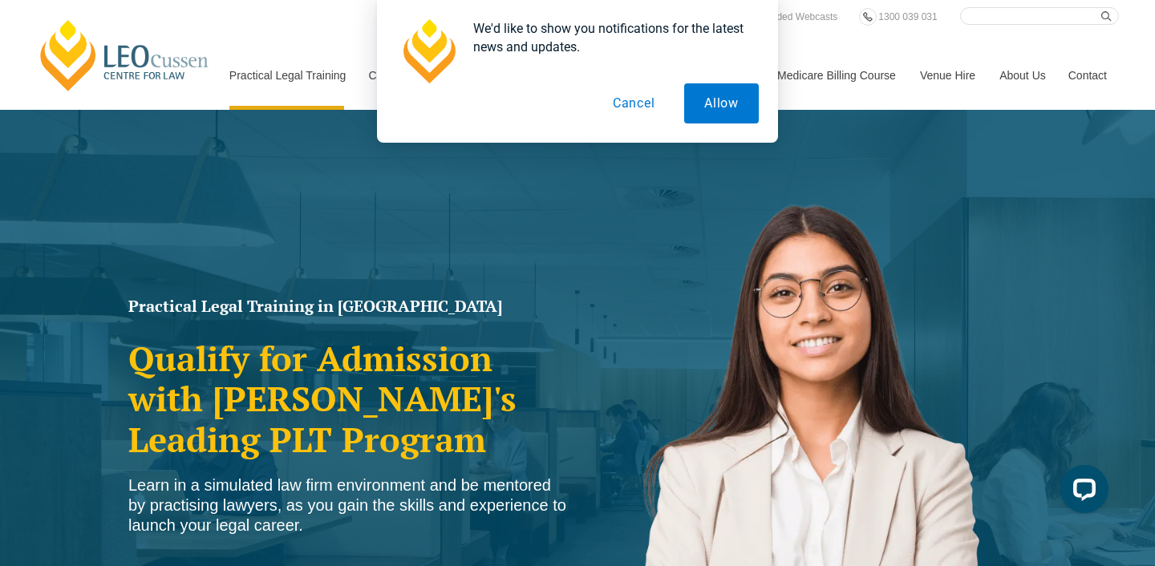
click at [625, 108] on button "Cancel" at bounding box center [634, 103] width 83 height 40
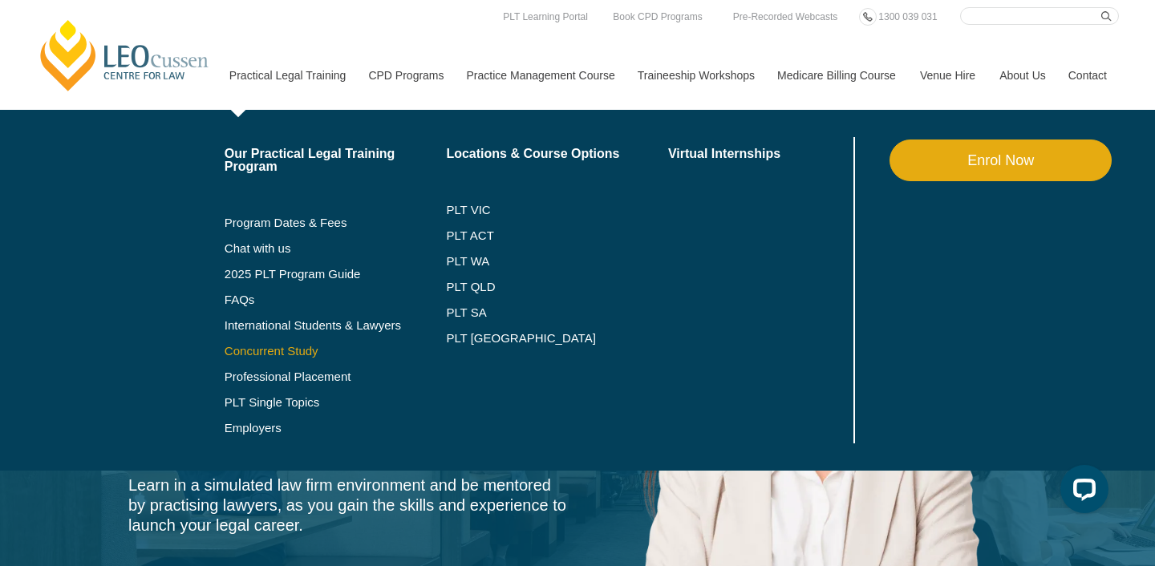
click at [253, 345] on link "Concurrent Study" at bounding box center [336, 351] width 222 height 13
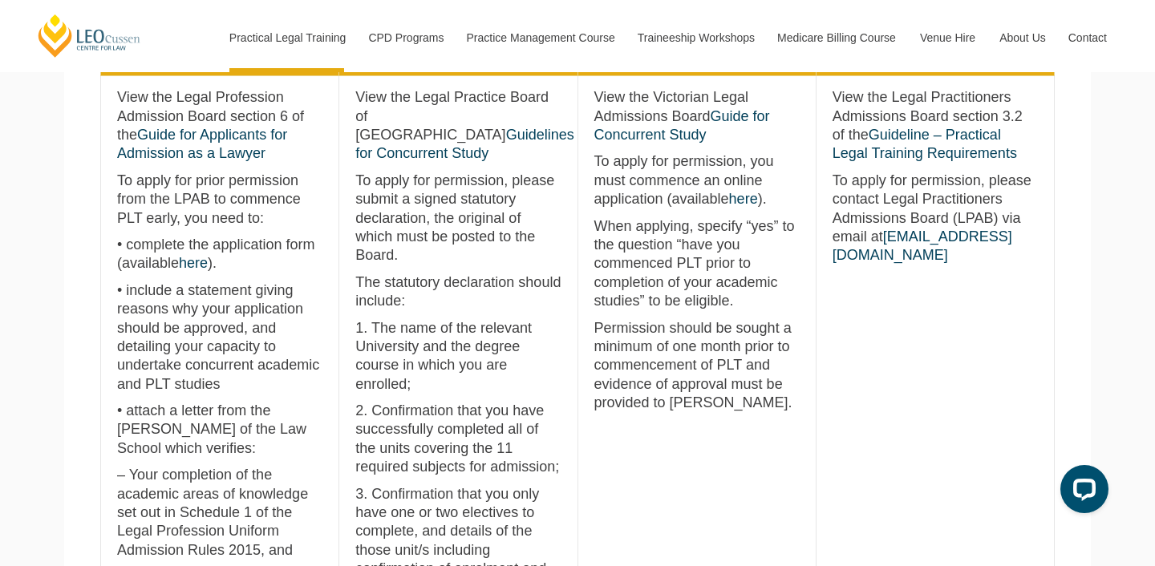
scroll to position [828, 0]
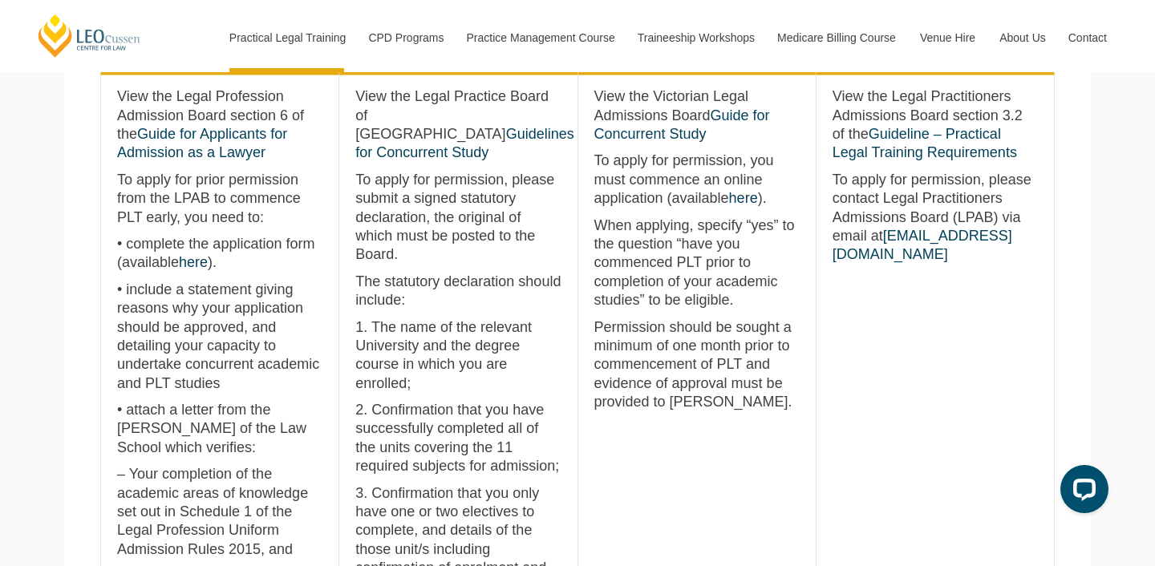
click at [625, 204] on p "To apply for permission, you must commence an online application (available her…" at bounding box center [696, 180] width 205 height 56
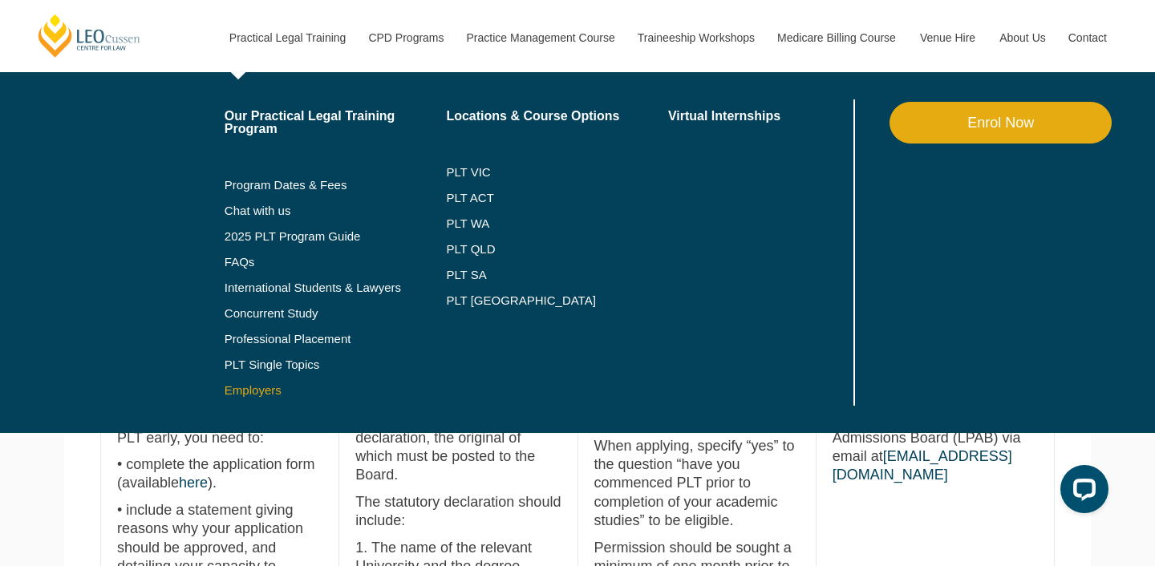
scroll to position [621, 0]
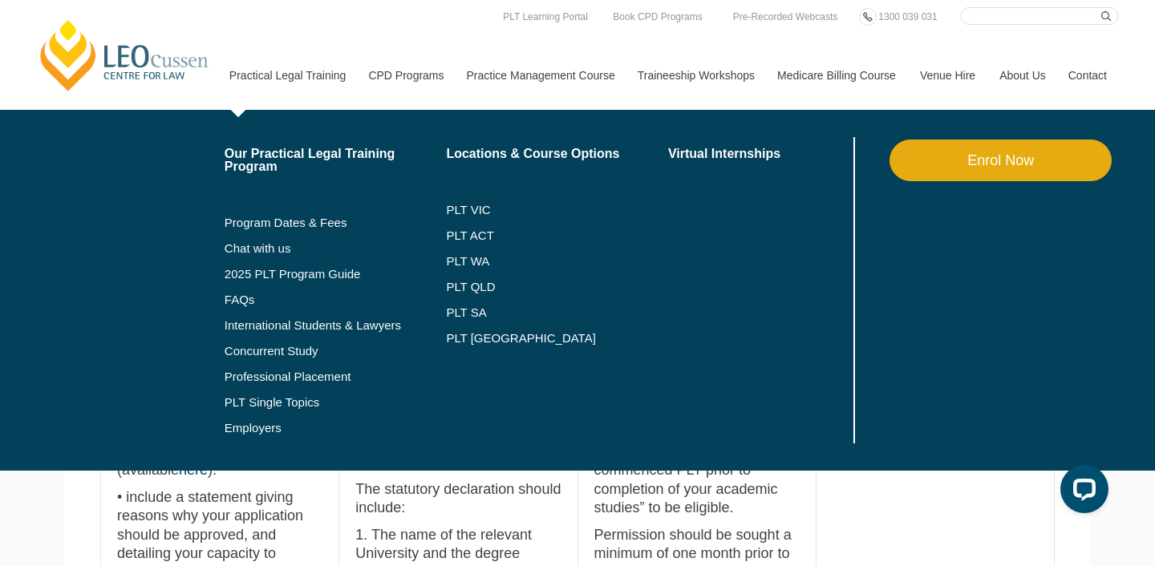
click at [254, 229] on li "Program Dates & Fees" at bounding box center [336, 223] width 222 height 26
click at [252, 221] on link "Program Dates & Fees" at bounding box center [336, 222] width 222 height 13
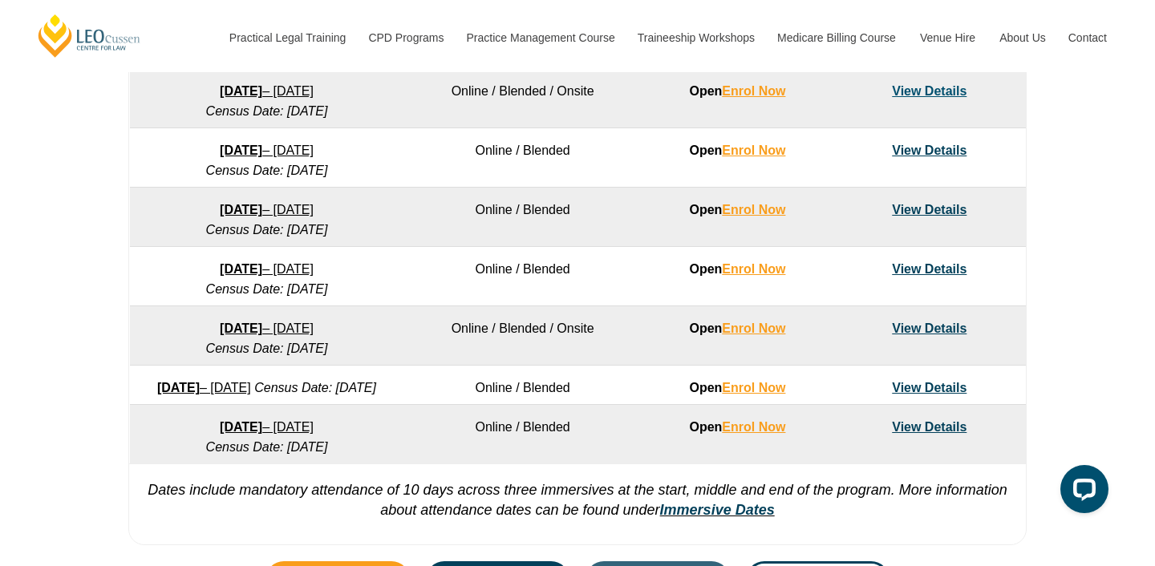
scroll to position [1062, 0]
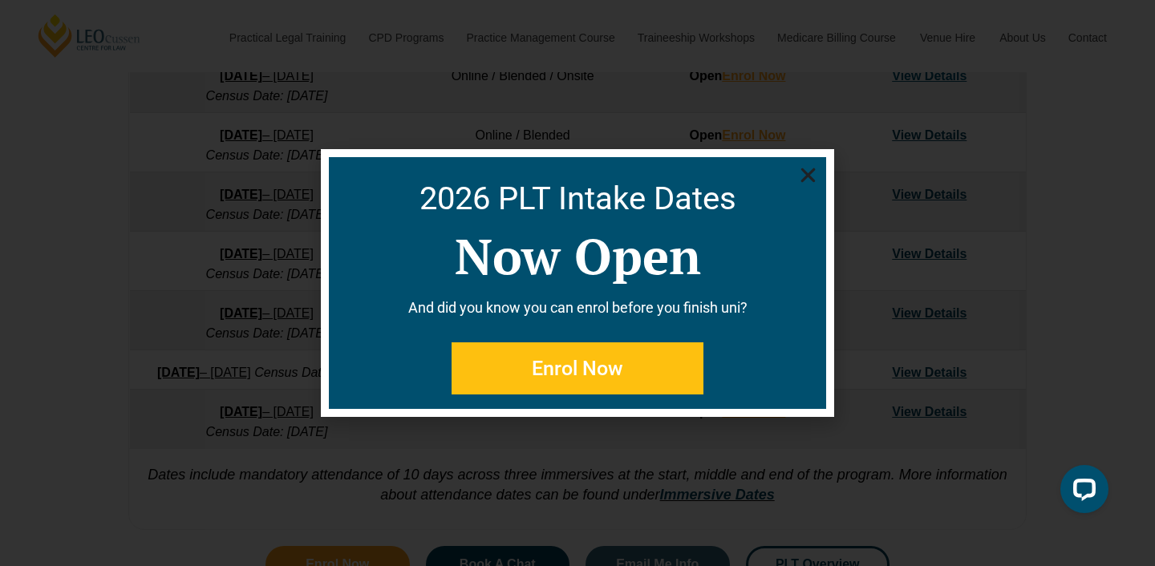
click at [806, 176] on use "Close" at bounding box center [808, 175] width 14 height 14
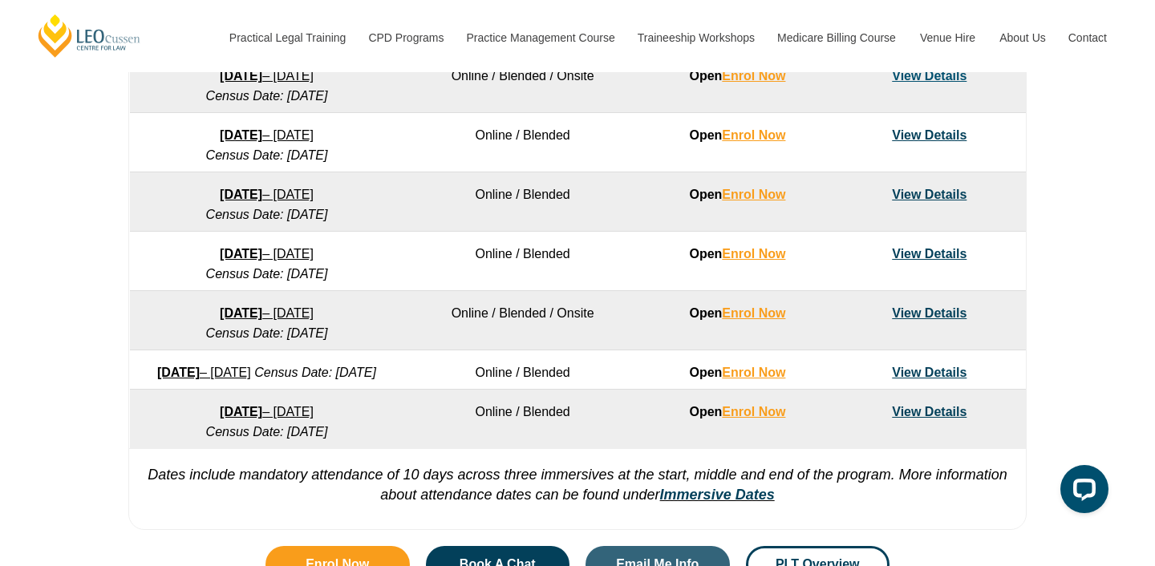
click at [928, 261] on link "View Details" at bounding box center [929, 254] width 75 height 14
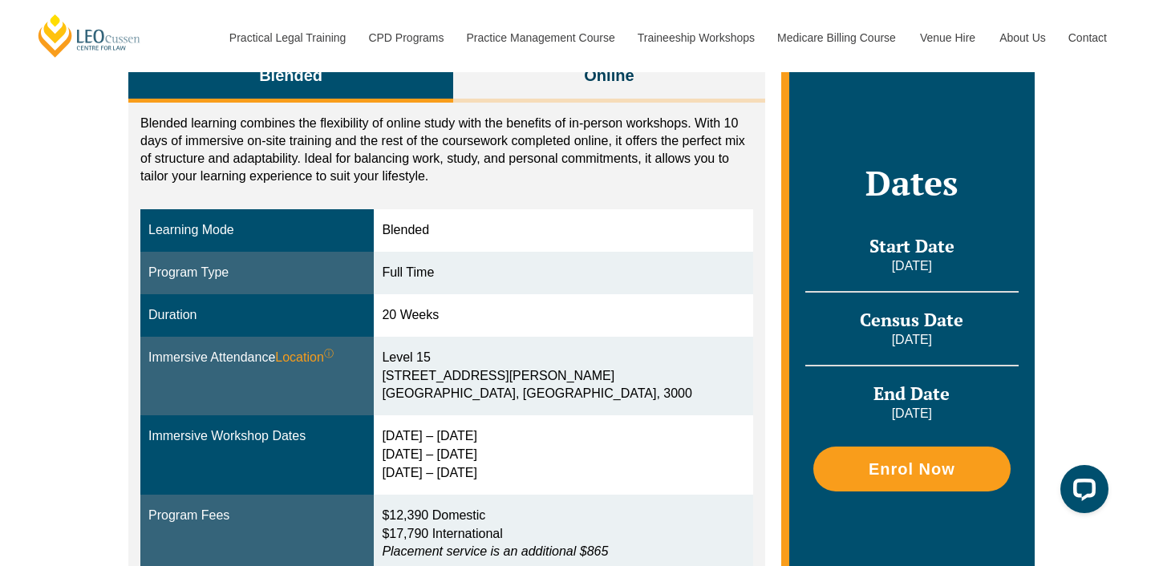
scroll to position [226, 0]
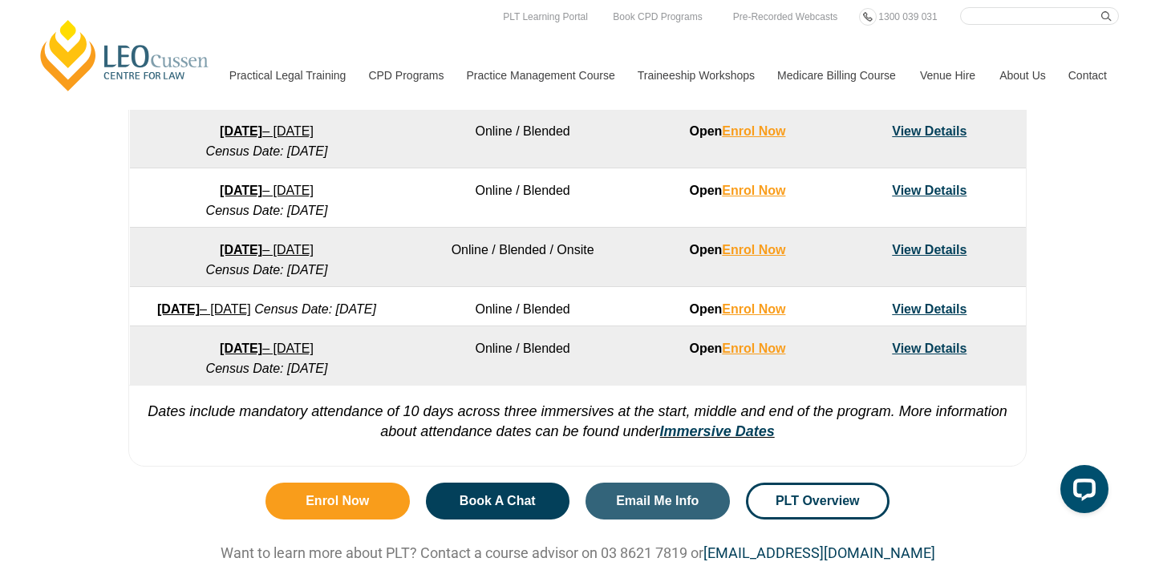
scroll to position [1083, 0]
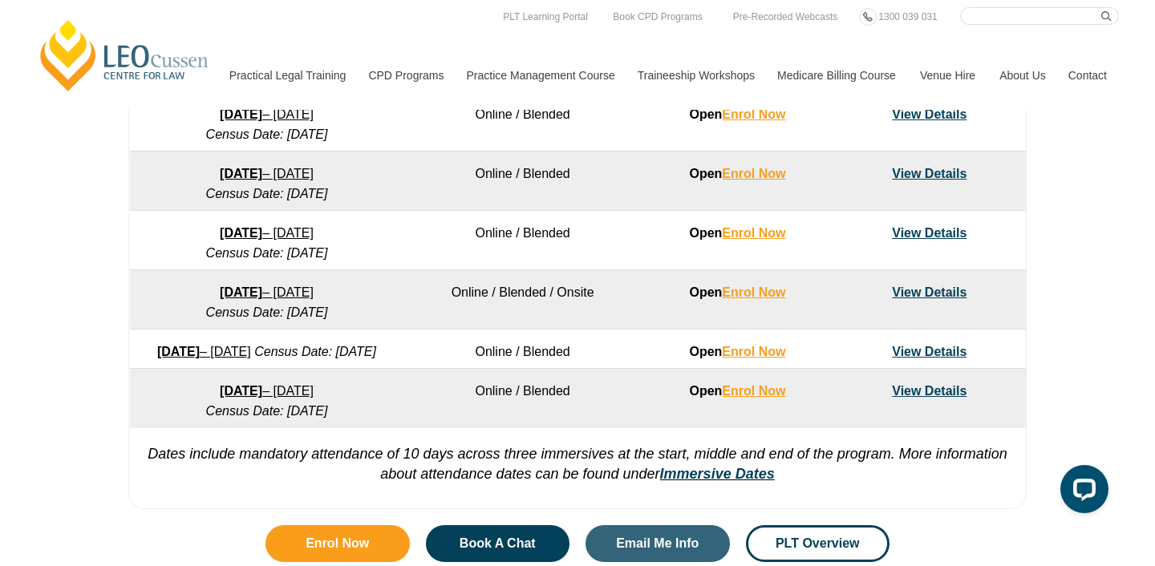
click at [945, 240] on link "View Details" at bounding box center [929, 233] width 75 height 14
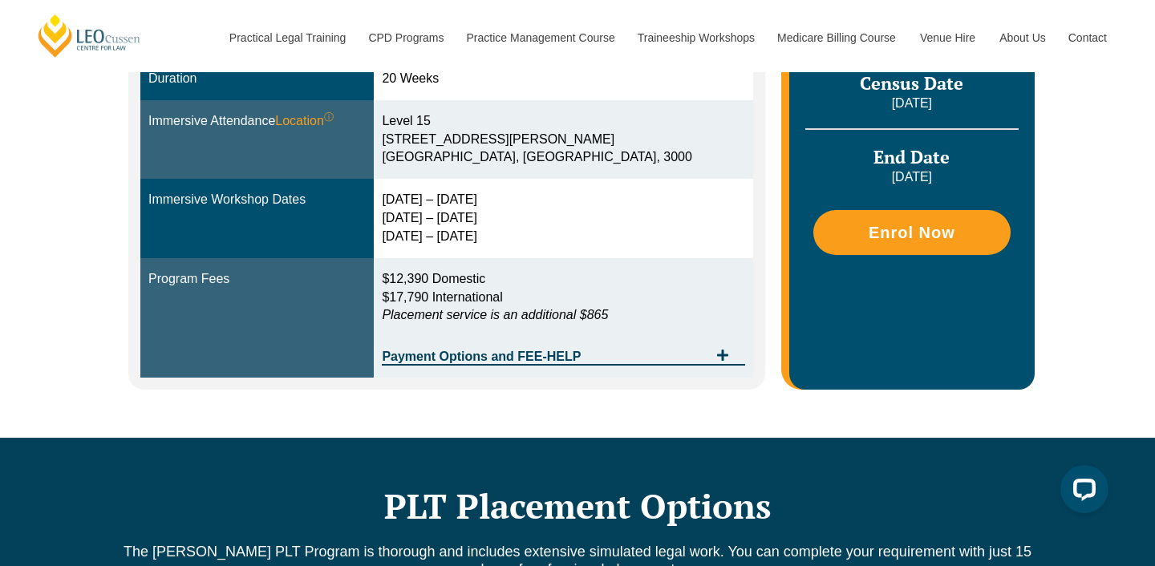
scroll to position [547, 0]
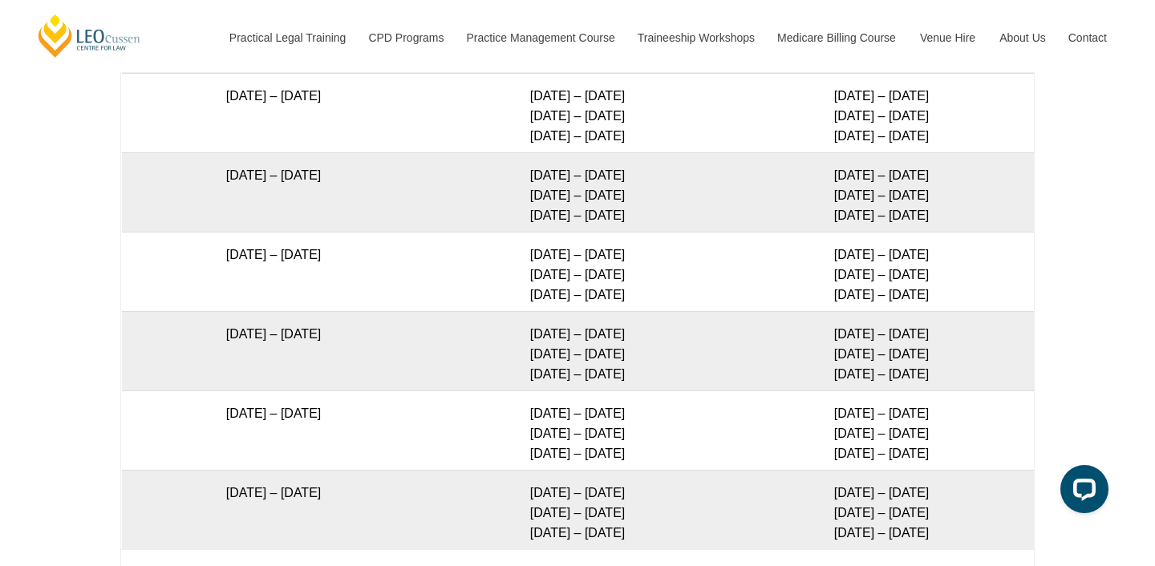
scroll to position [3075, 0]
